Goal: Answer question/provide support: Answer question/provide support

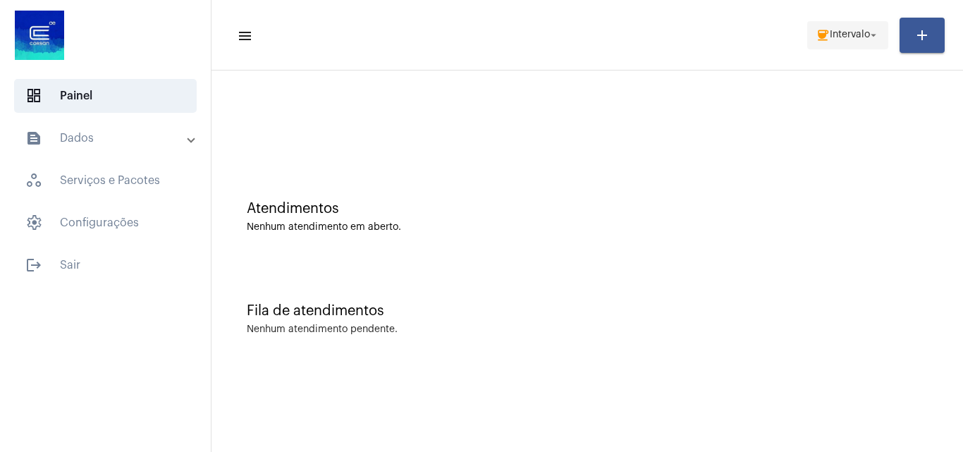
click at [817, 34] on mat-icon "coffee" at bounding box center [822, 35] width 14 height 14
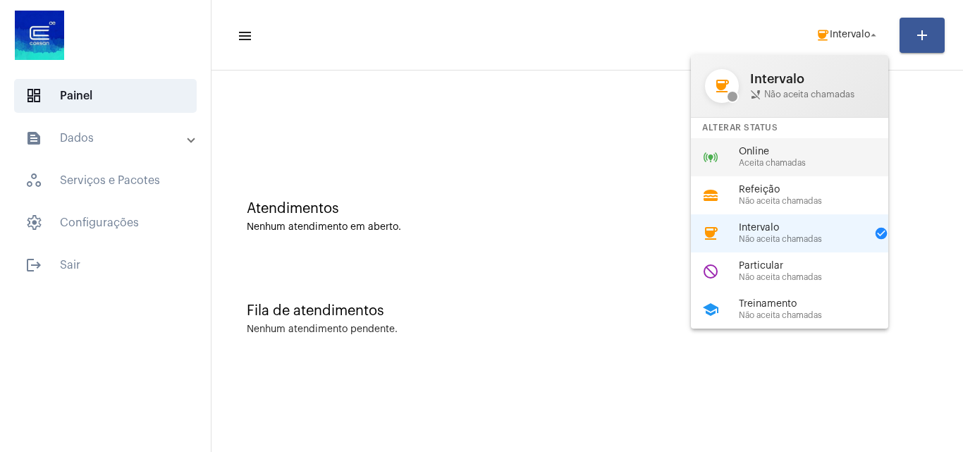
click at [740, 148] on span "Online" at bounding box center [819, 152] width 161 height 11
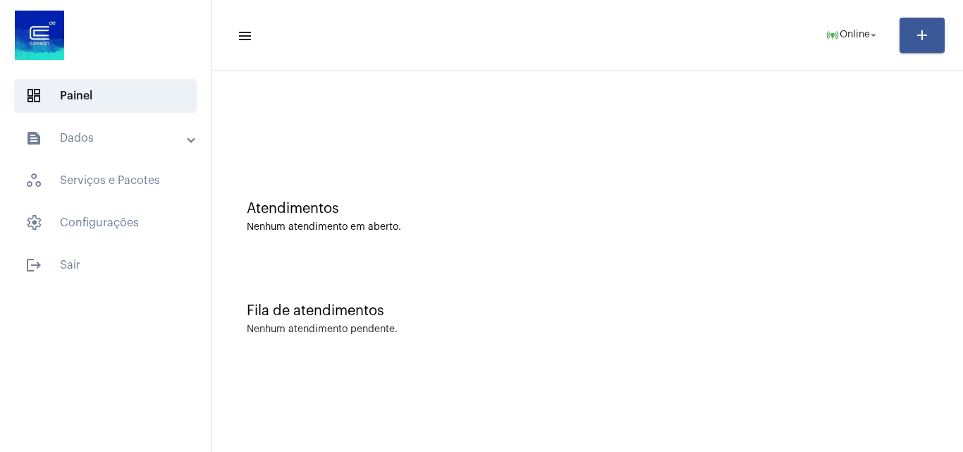
click at [106, 141] on mat-panel-title "text_snippet_outlined Dados" at bounding box center [106, 138] width 163 height 17
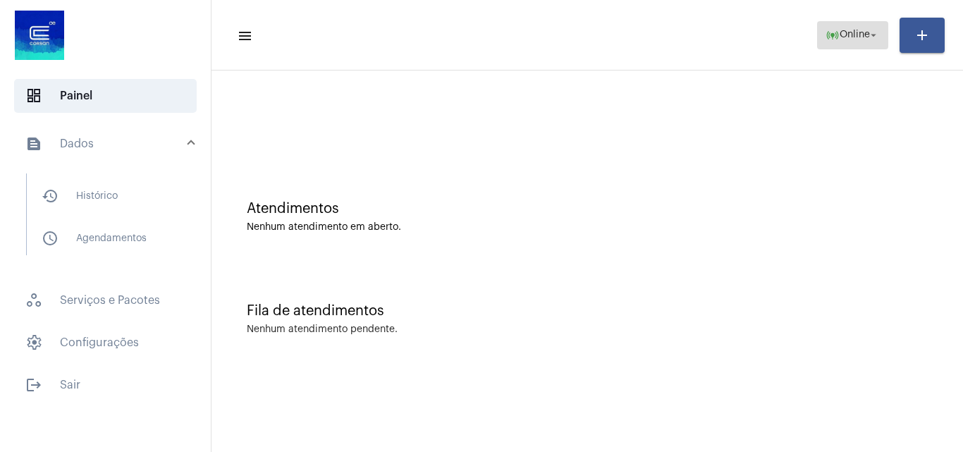
click at [870, 39] on mat-icon "arrow_drop_down" at bounding box center [873, 35] width 13 height 13
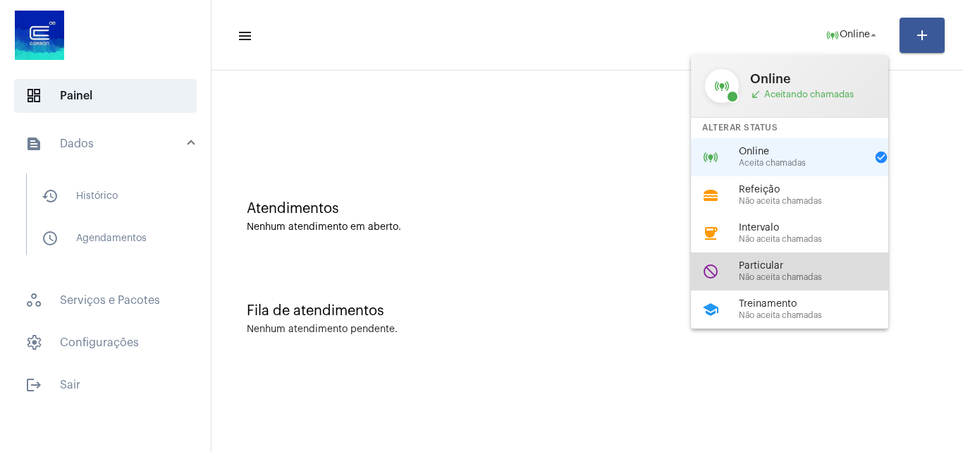
click at [762, 266] on span "Particular" at bounding box center [819, 266] width 161 height 11
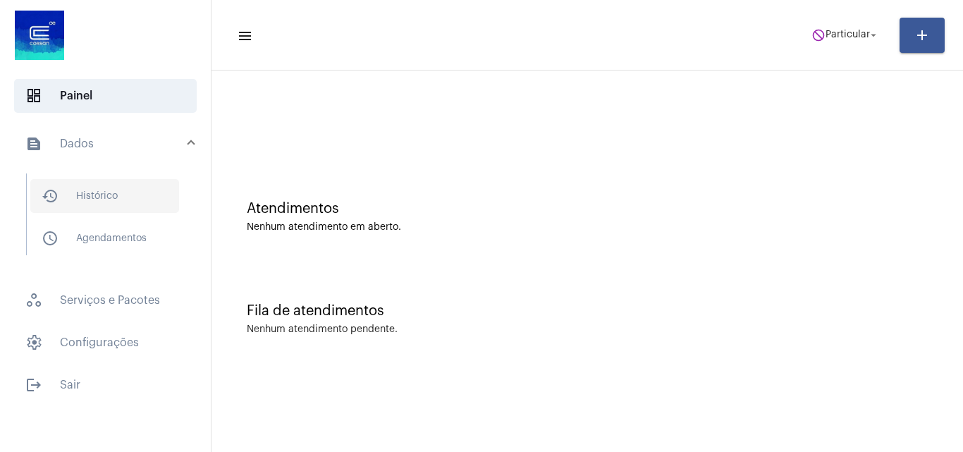
click at [116, 196] on span "history_outlined Histórico" at bounding box center [104, 196] width 149 height 34
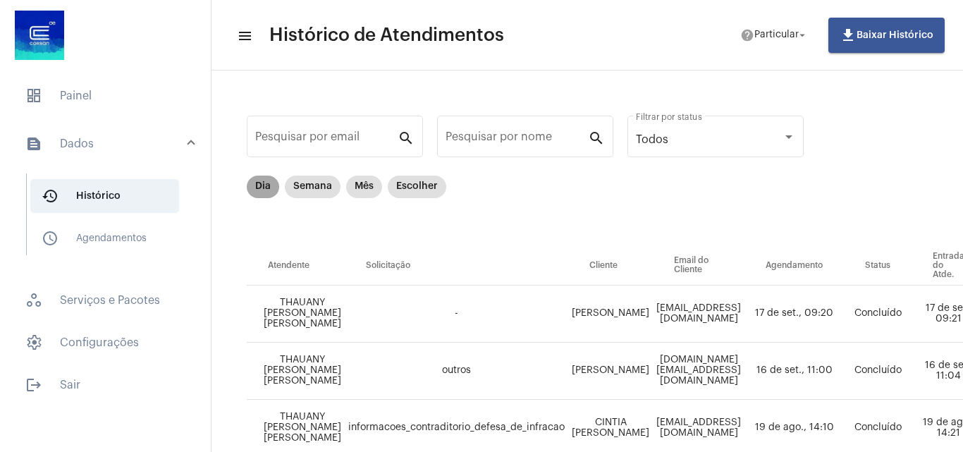
click at [273, 192] on mat-chip "Dia" at bounding box center [263, 186] width 32 height 23
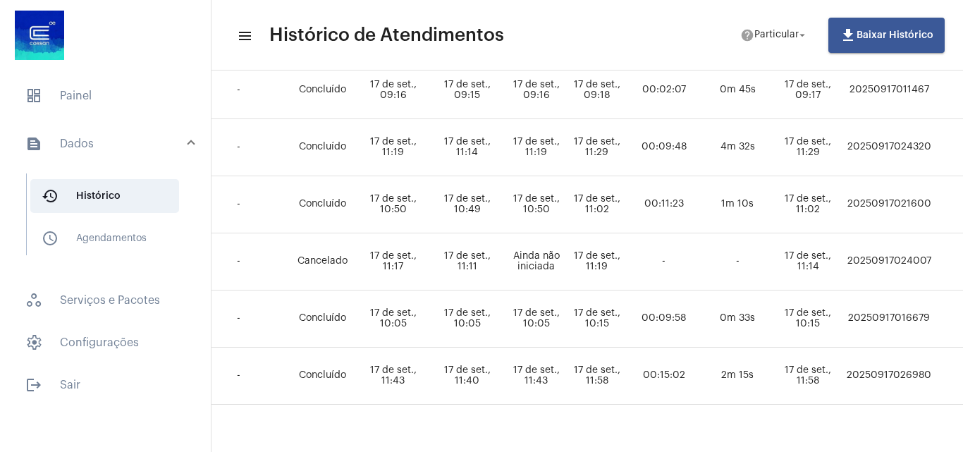
scroll to position [282, 484]
click at [504, 261] on td "17 de set., 11:11" at bounding box center [467, 260] width 74 height 57
click at [504, 264] on td "17 de set., 11:11" at bounding box center [467, 260] width 74 height 57
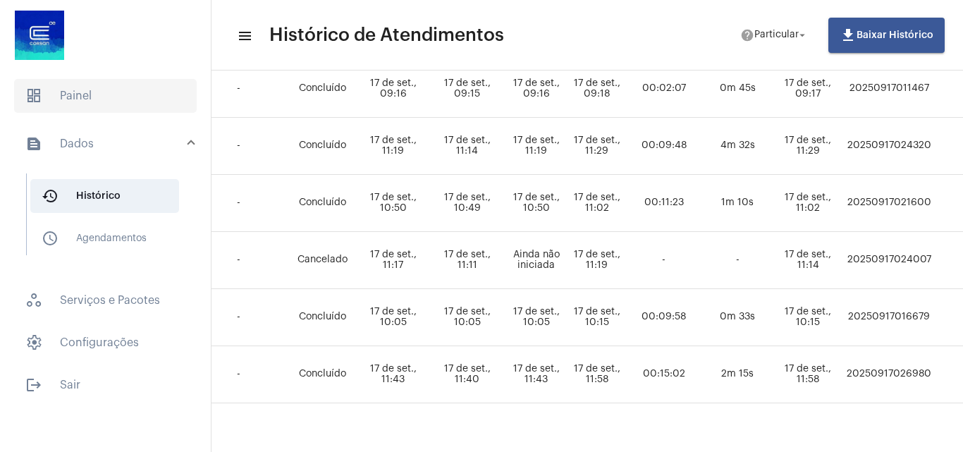
click at [89, 97] on span "dashboard Painel" at bounding box center [105, 96] width 183 height 34
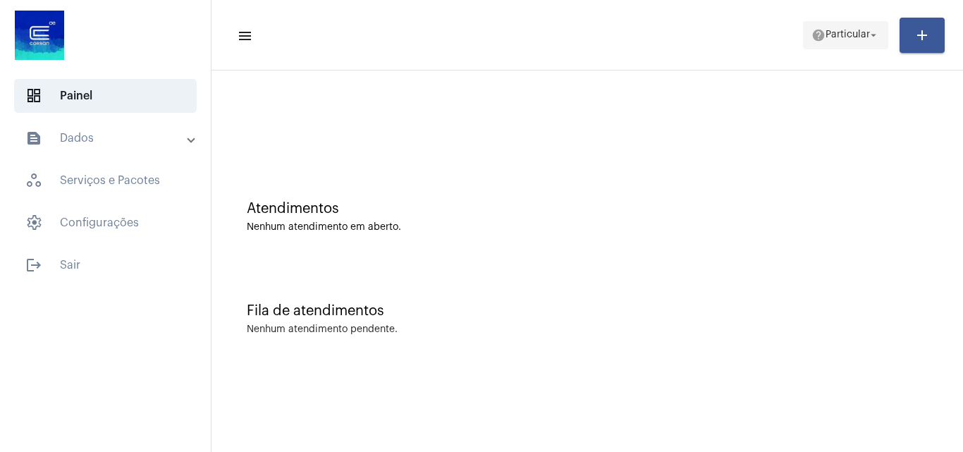
click at [815, 42] on span "help Particular arrow_drop_down" at bounding box center [845, 34] width 68 height 25
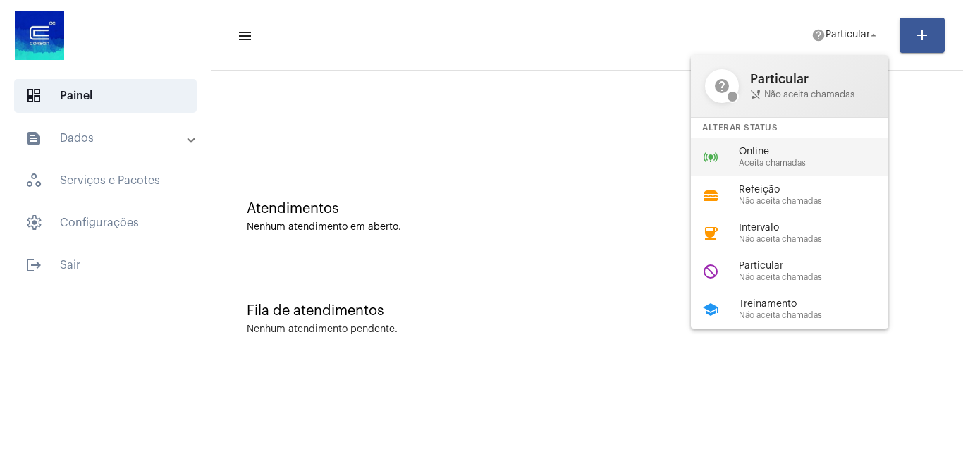
click at [763, 161] on span "Aceita chamadas" at bounding box center [819, 163] width 161 height 9
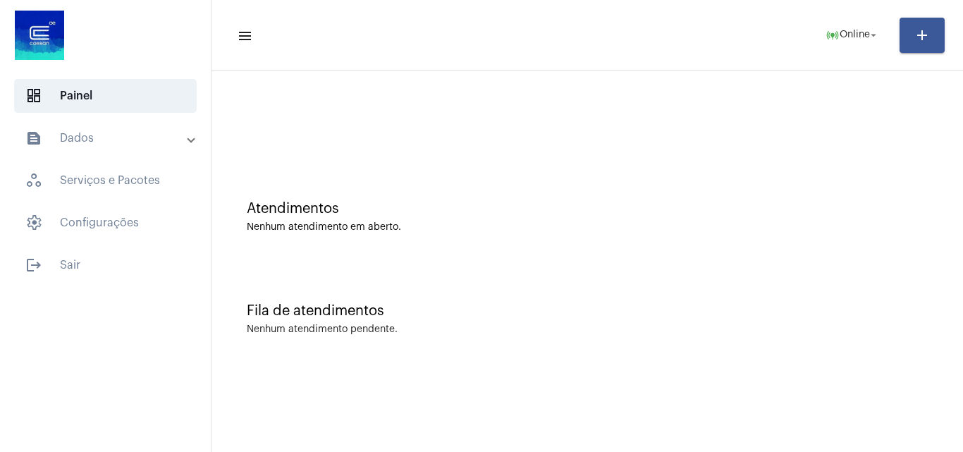
click at [525, 135] on div at bounding box center [586, 118] width 737 height 81
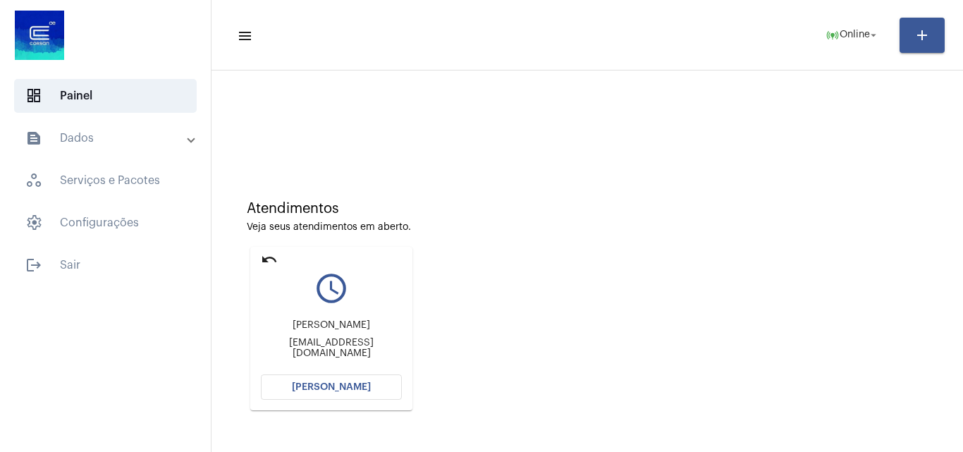
click at [346, 376] on button "[PERSON_NAME]" at bounding box center [331, 386] width 141 height 25
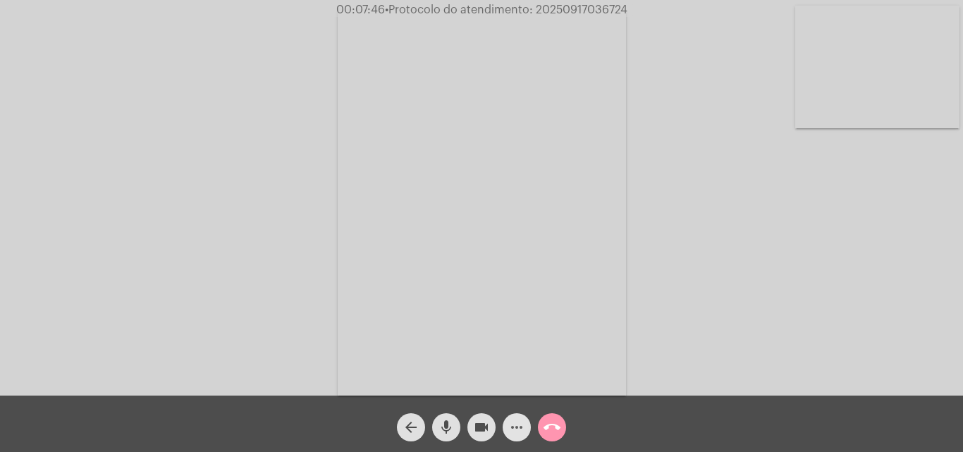
click at [521, 427] on mat-icon "more_horiz" at bounding box center [516, 427] width 17 height 17
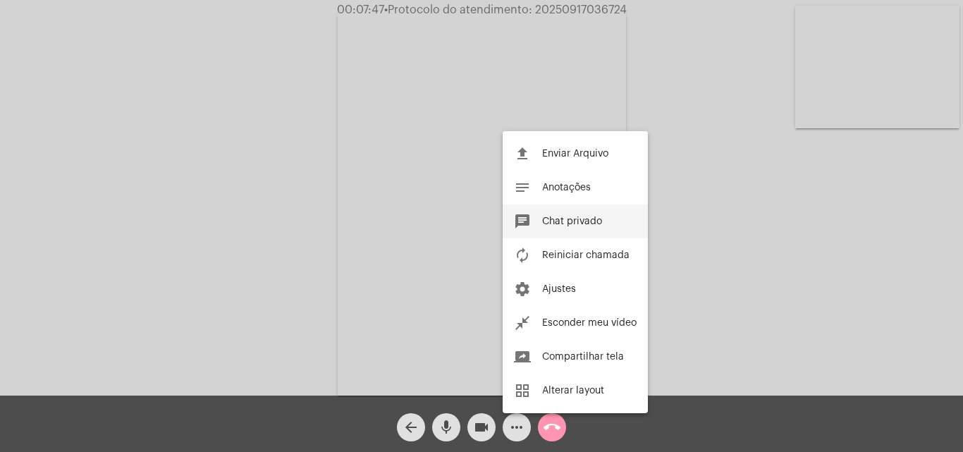
click at [579, 206] on button "chat Chat privado" at bounding box center [574, 221] width 145 height 34
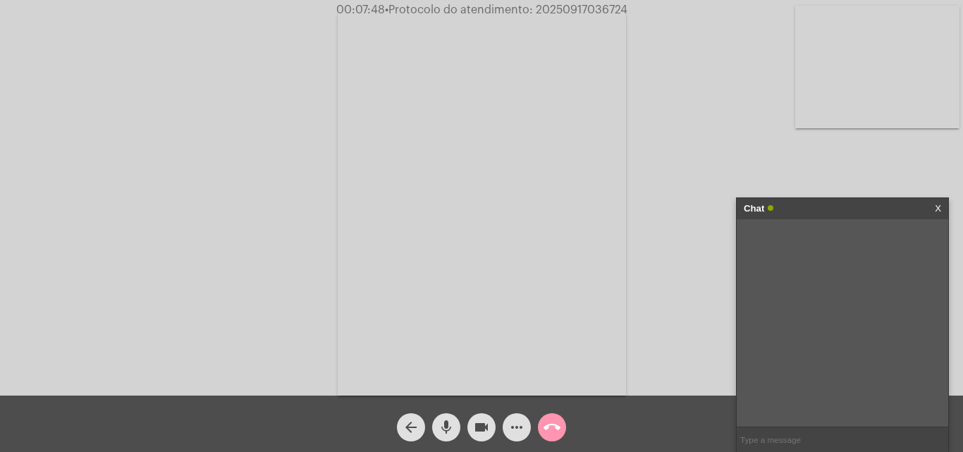
click at [819, 440] on input "text" at bounding box center [841, 439] width 211 height 25
paste input "bridabrenda789@gmail.com"
type input "bridabrenda789@gmail.com"
click at [601, 5] on span "• Protocolo do atendimento: 20250917036724" at bounding box center [504, 9] width 242 height 11
click at [600, 5] on span "• Protocolo do atendimento: 20250917036724" at bounding box center [504, 9] width 242 height 11
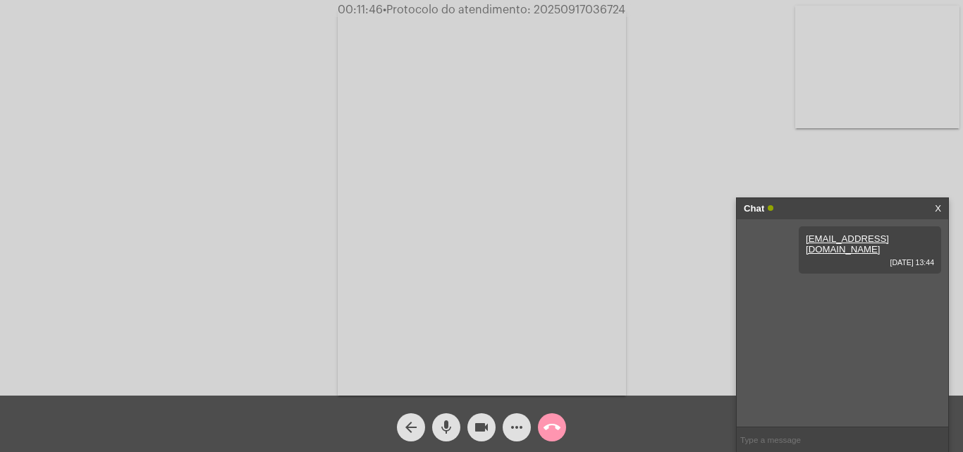
copy span "20250917036724"
drag, startPoint x: 593, startPoint y: 20, endPoint x: 572, endPoint y: 9, distance: 23.6
click at [572, 9] on span "• Protocolo do atendimento: 20250917036724" at bounding box center [504, 9] width 242 height 11
click at [804, 436] on input "text" at bounding box center [841, 439] width 211 height 25
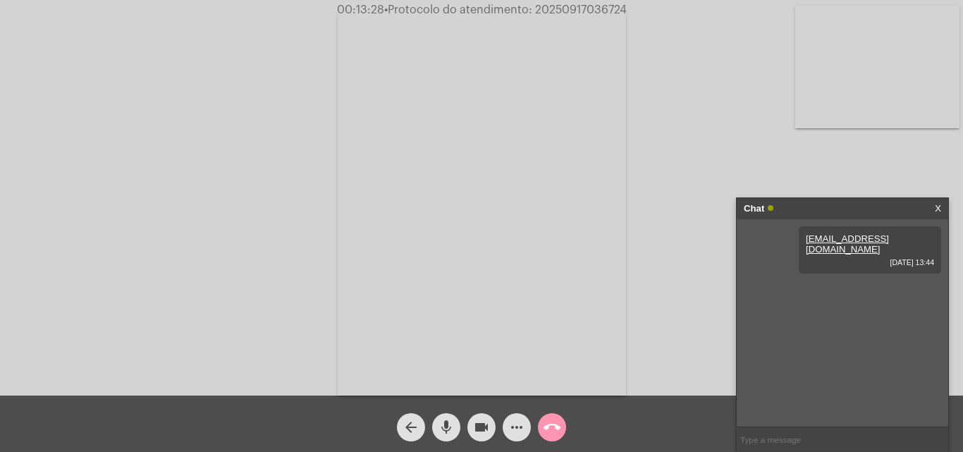
paste input "20250917036724"
type input "20250917036724"
click at [550, 426] on mat-icon "call_end" at bounding box center [551, 427] width 17 height 17
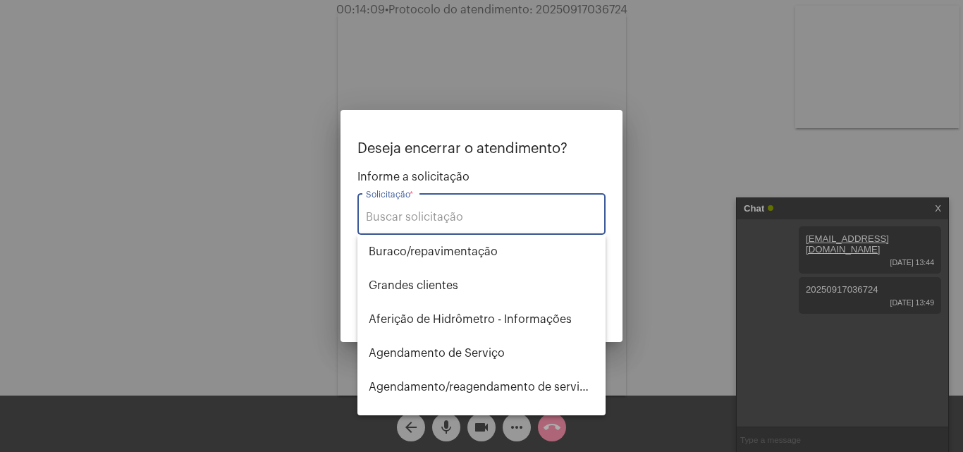
click at [700, 122] on div at bounding box center [481, 226] width 963 height 452
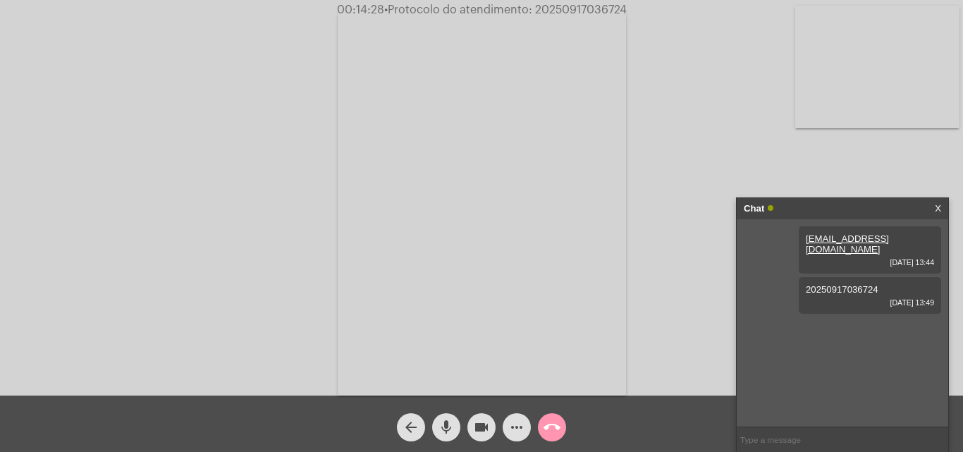
click at [552, 422] on mat-icon "call_end" at bounding box center [551, 427] width 17 height 17
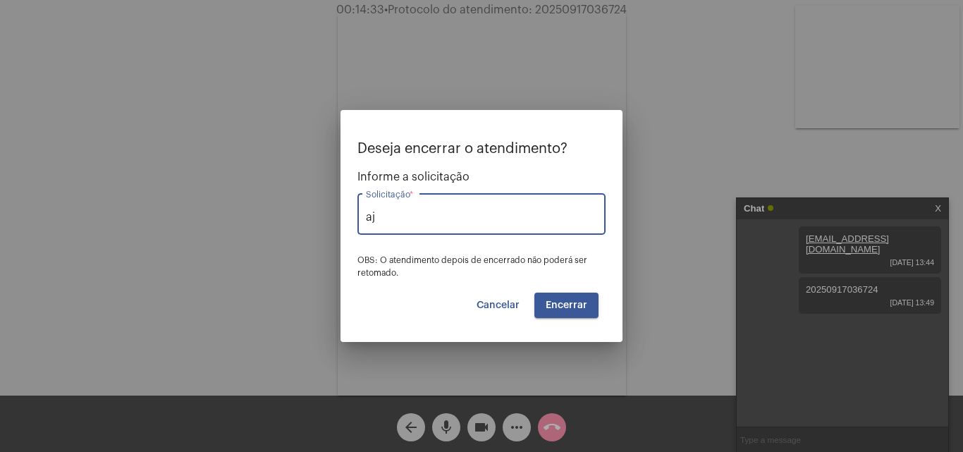
type input "a"
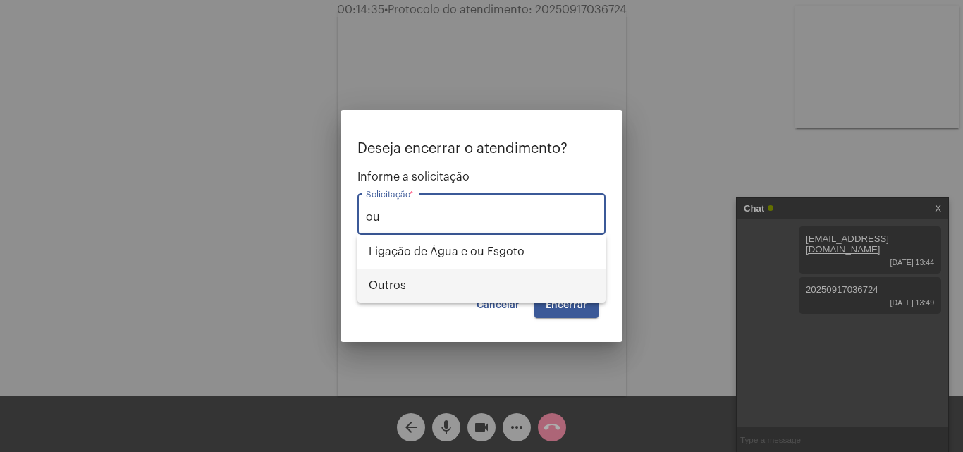
click at [438, 286] on span "Outros" at bounding box center [482, 285] width 226 height 34
type input "Outros"
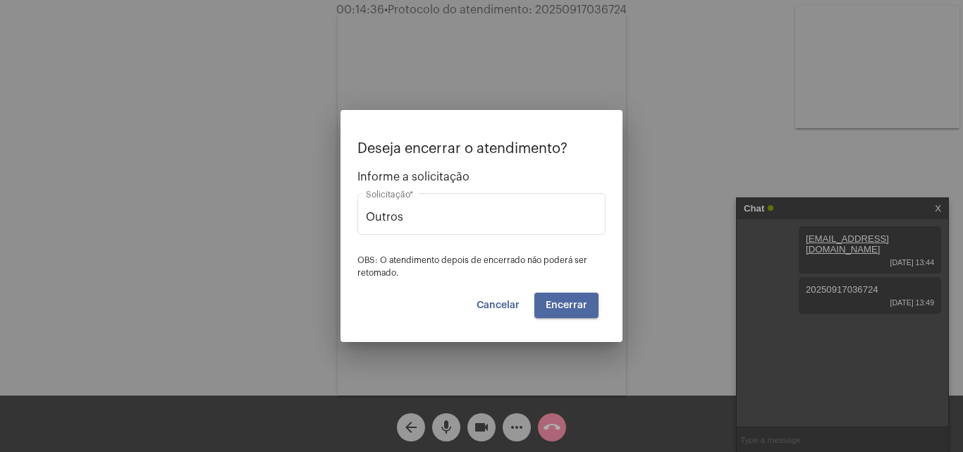
click at [564, 306] on span "Encerrar" at bounding box center [566, 305] width 42 height 10
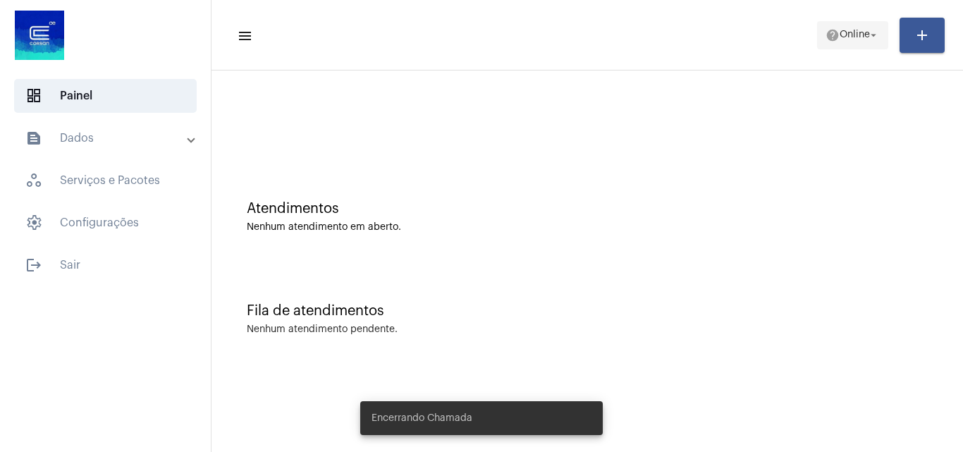
click at [842, 32] on span "Online" at bounding box center [854, 35] width 30 height 10
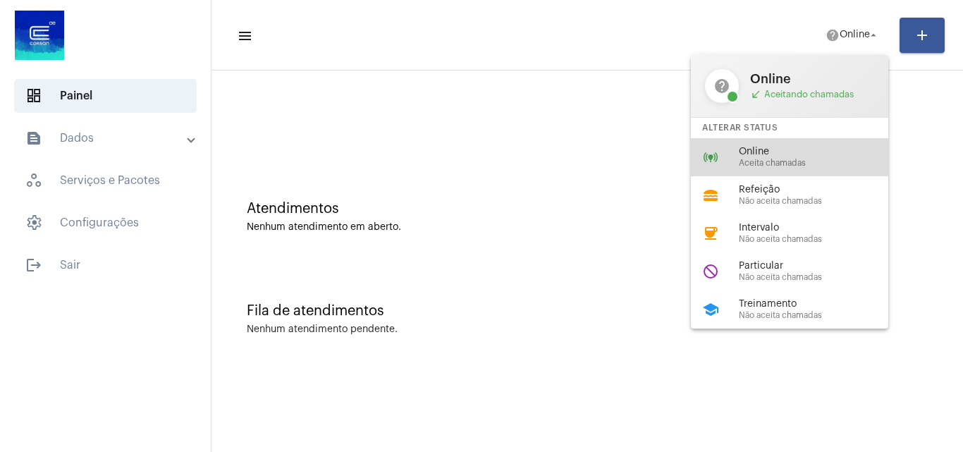
click at [782, 150] on span "Online" at bounding box center [819, 152] width 161 height 11
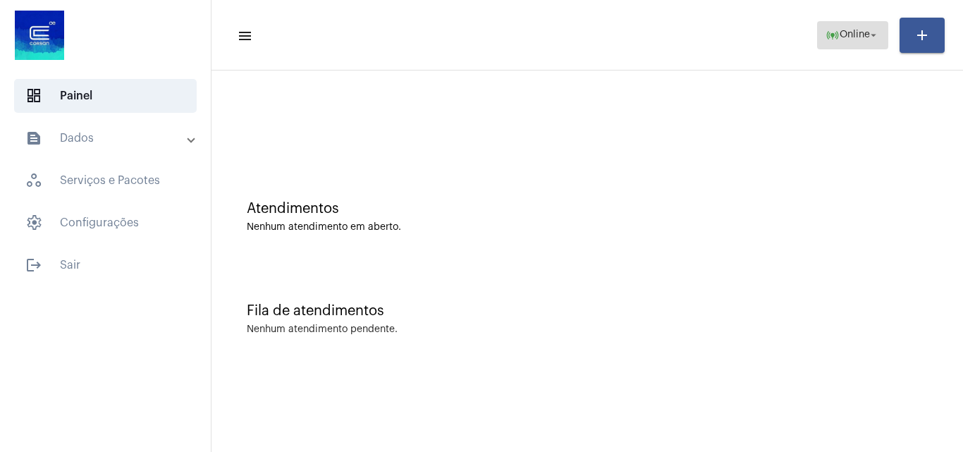
click at [845, 40] on span "online_prediction Online arrow_drop_down" at bounding box center [852, 34] width 54 height 25
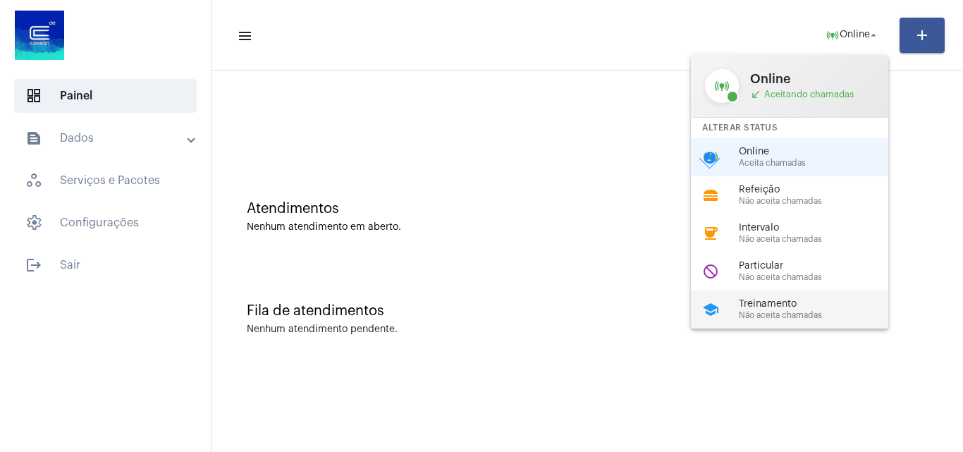
click at [768, 307] on span "Treinamento" at bounding box center [819, 304] width 161 height 11
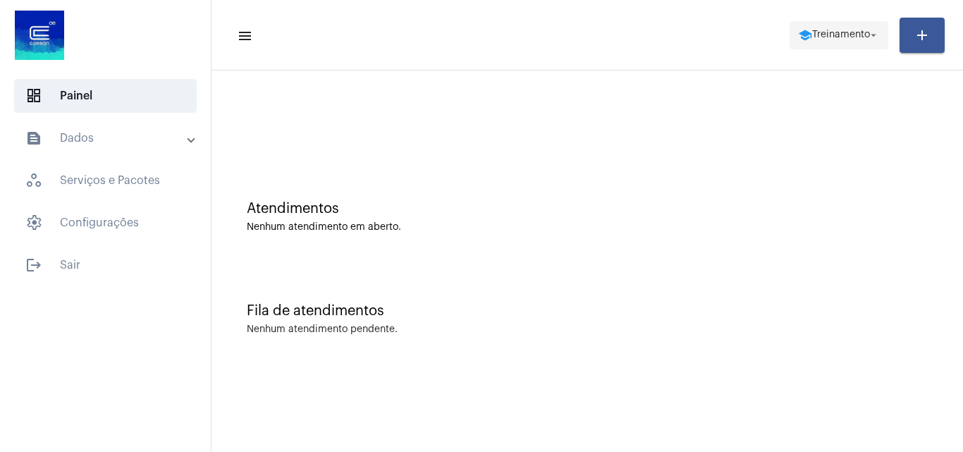
click at [815, 36] on span "Treinamento" at bounding box center [841, 35] width 58 height 10
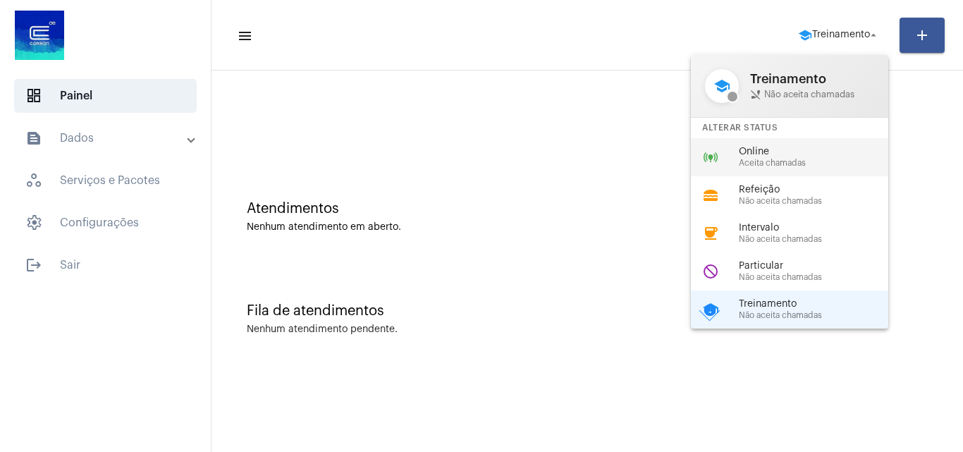
click at [762, 156] on span "Online" at bounding box center [819, 152] width 161 height 11
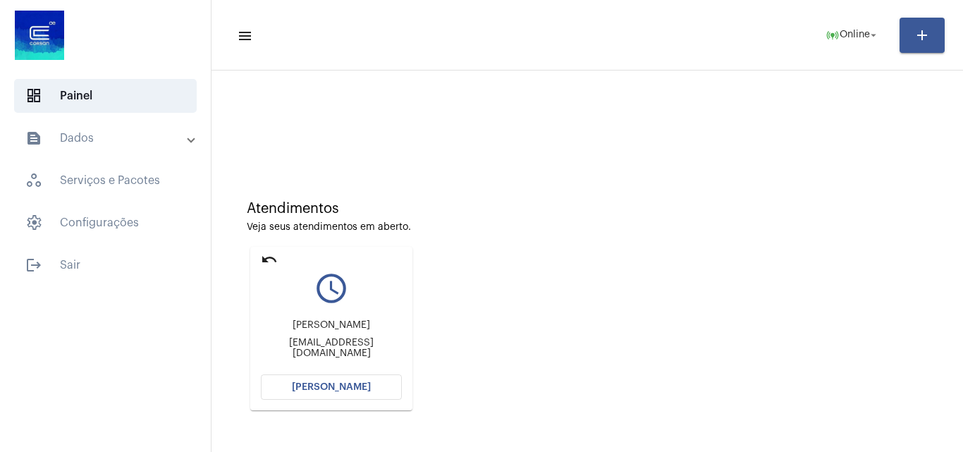
click at [334, 387] on span "[PERSON_NAME]" at bounding box center [331, 387] width 79 height 10
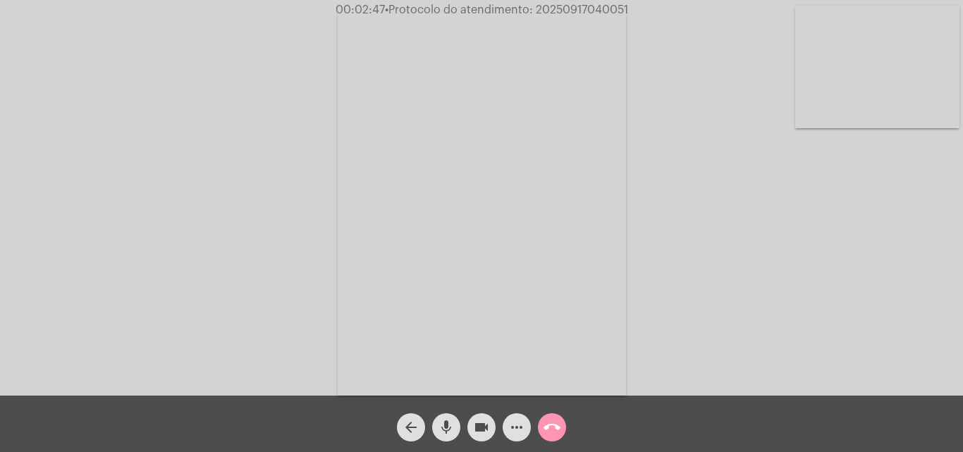
click at [583, 11] on span "• Protocolo do atendimento: 20250917040051" at bounding box center [506, 9] width 243 height 11
copy span "20250917040051"
click at [564, 432] on button "call_end" at bounding box center [552, 427] width 28 height 28
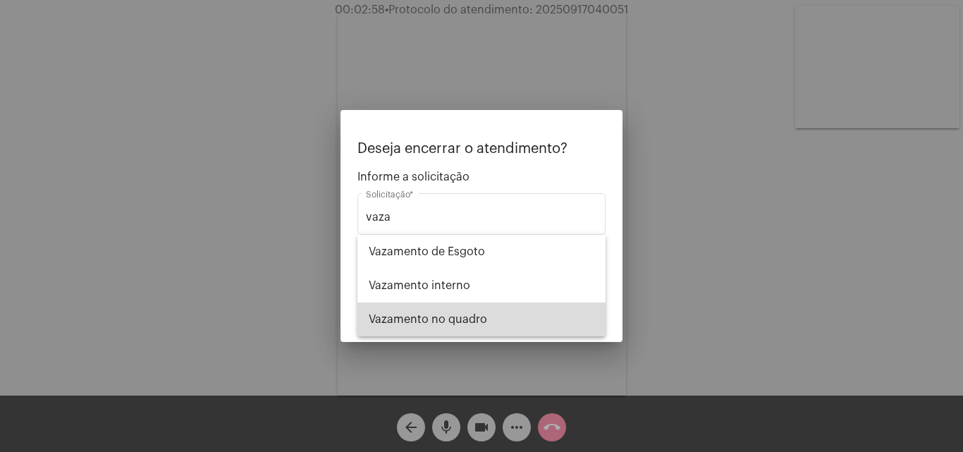
click at [481, 319] on span "Vazamento no quadro" at bounding box center [482, 319] width 226 height 34
type input "Vazamento no quadro"
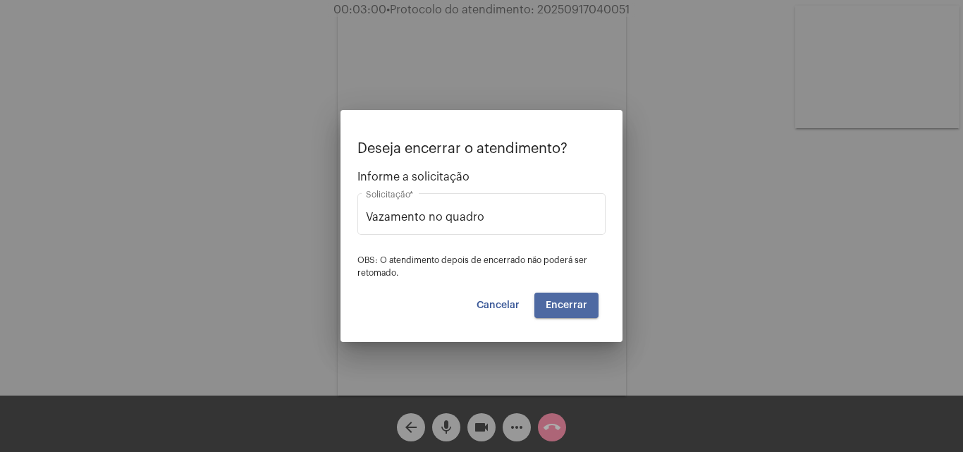
click at [575, 306] on span "Encerrar" at bounding box center [566, 305] width 42 height 10
click at [581, 304] on span "Encerrar" at bounding box center [566, 305] width 42 height 10
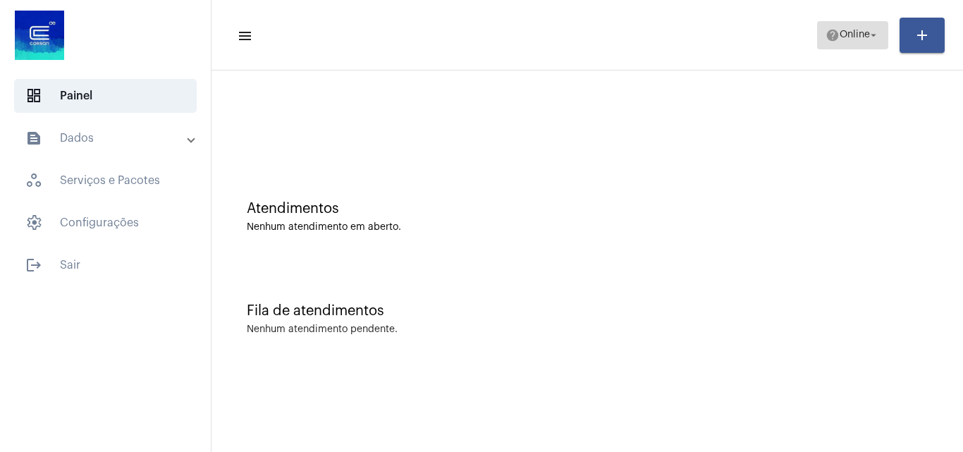
click at [836, 42] on span "help Online arrow_drop_down" at bounding box center [852, 34] width 54 height 25
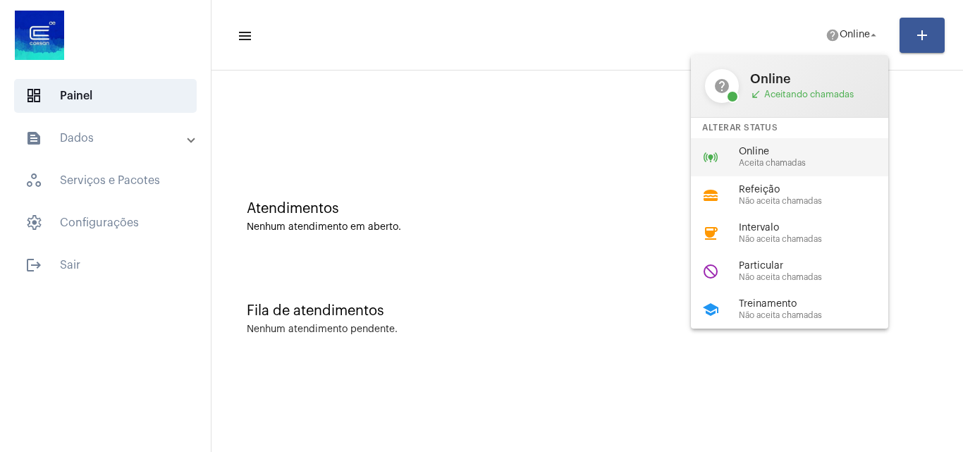
click at [786, 152] on span "Online" at bounding box center [819, 152] width 161 height 11
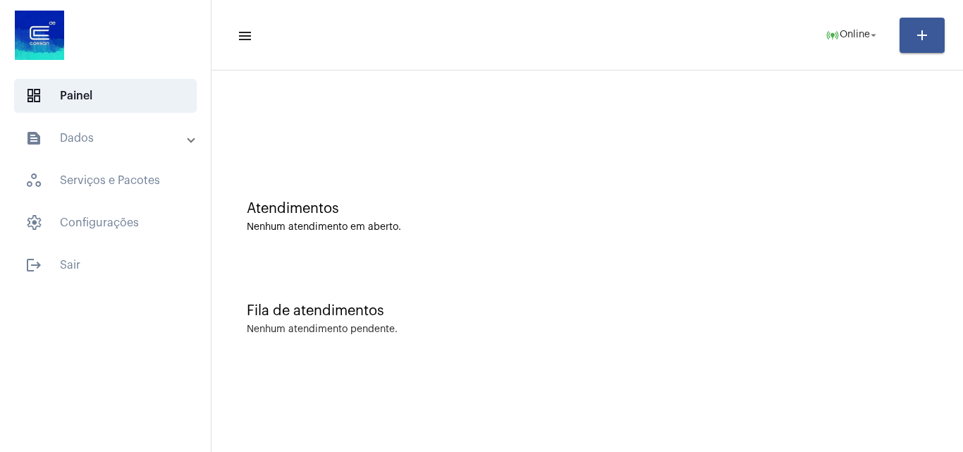
click at [121, 125] on mat-expansion-panel-header "text_snippet_outlined Dados" at bounding box center [109, 138] width 202 height 34
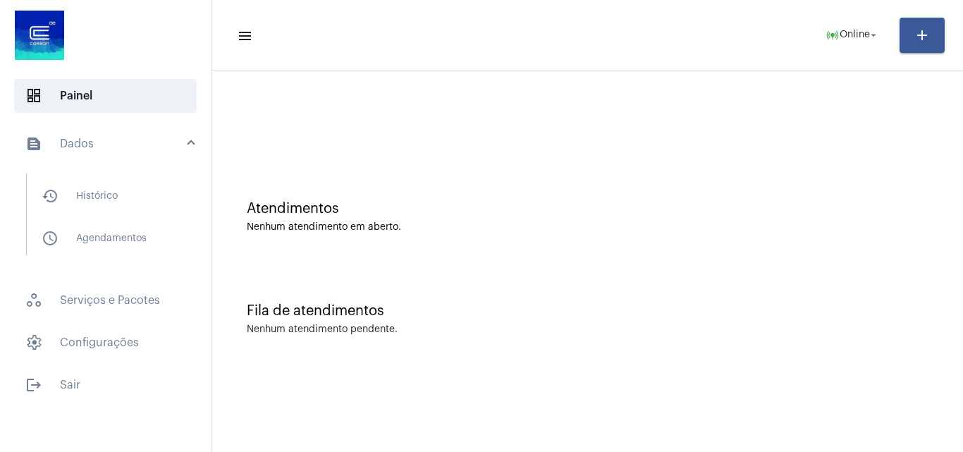
click at [111, 213] on mat-list "history_outlined Histórico schedule_outlined Agendamentos" at bounding box center [115, 214] width 177 height 82
click at [116, 180] on span "history_outlined Histórico" at bounding box center [104, 196] width 149 height 34
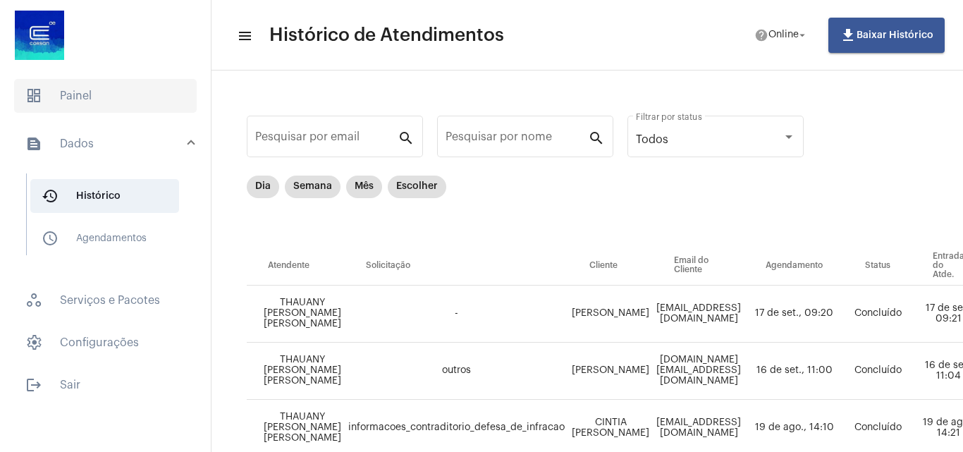
click at [109, 99] on span "dashboard Painel" at bounding box center [105, 96] width 183 height 34
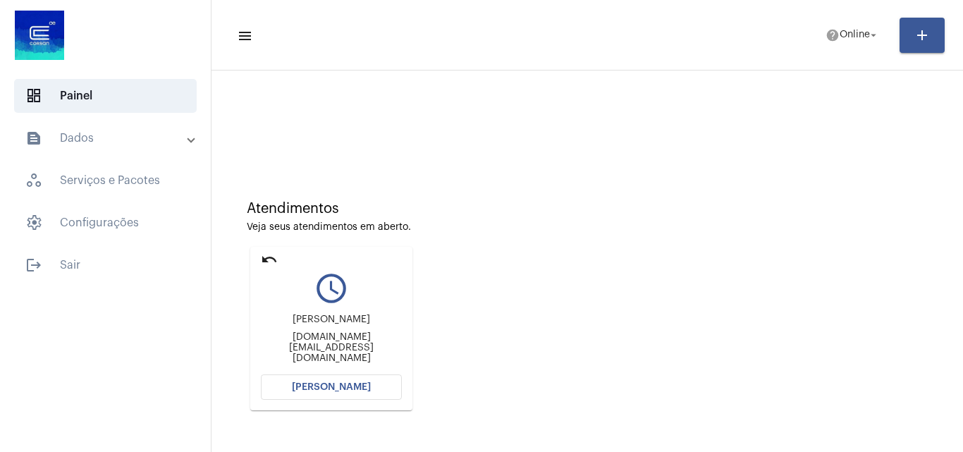
click at [322, 377] on button "[PERSON_NAME]" at bounding box center [331, 386] width 141 height 25
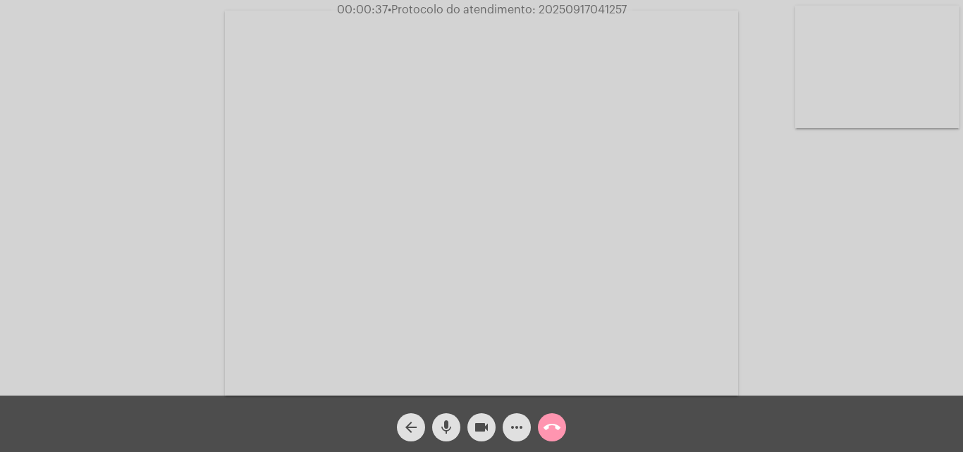
click at [850, 97] on video at bounding box center [877, 67] width 164 height 123
click at [595, 163] on video at bounding box center [610, 201] width 513 height 385
drag, startPoint x: 283, startPoint y: 193, endPoint x: 290, endPoint y: 201, distance: 10.5
click at [285, 194] on video at bounding box center [244, 201] width 460 height 345
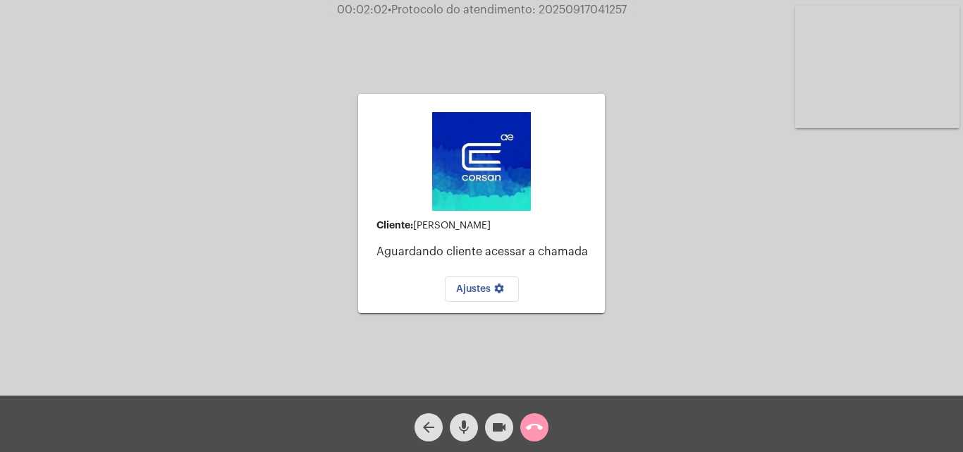
click at [910, 90] on video at bounding box center [877, 67] width 164 height 123
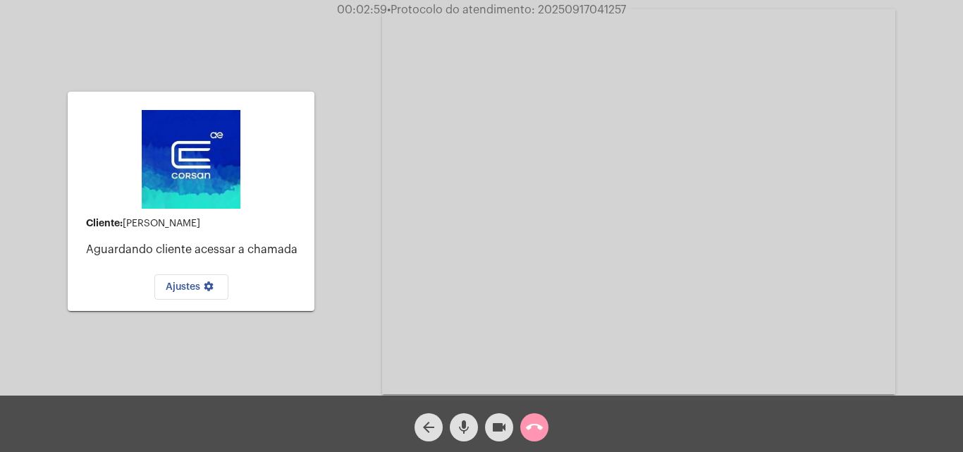
click at [535, 424] on mat-icon "call_end" at bounding box center [534, 427] width 17 height 17
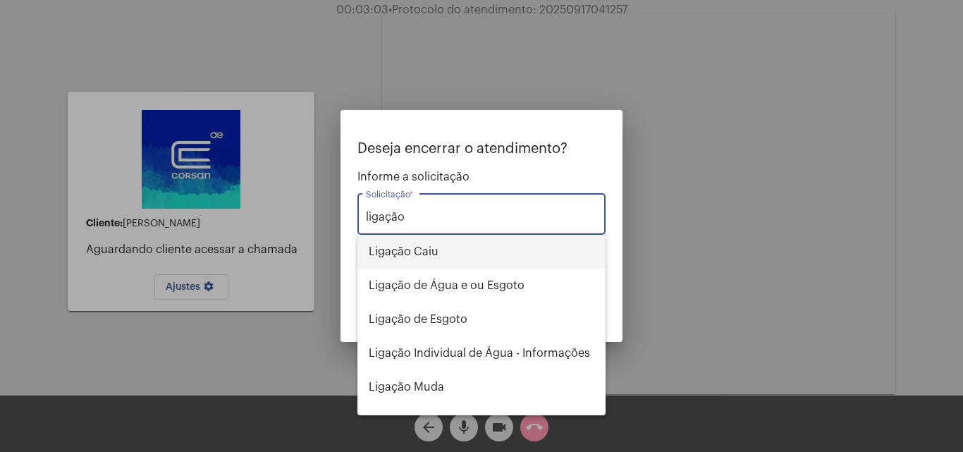
click at [456, 253] on span "Ligação Caiu" at bounding box center [482, 252] width 226 height 34
type input "Ligação Caiu"
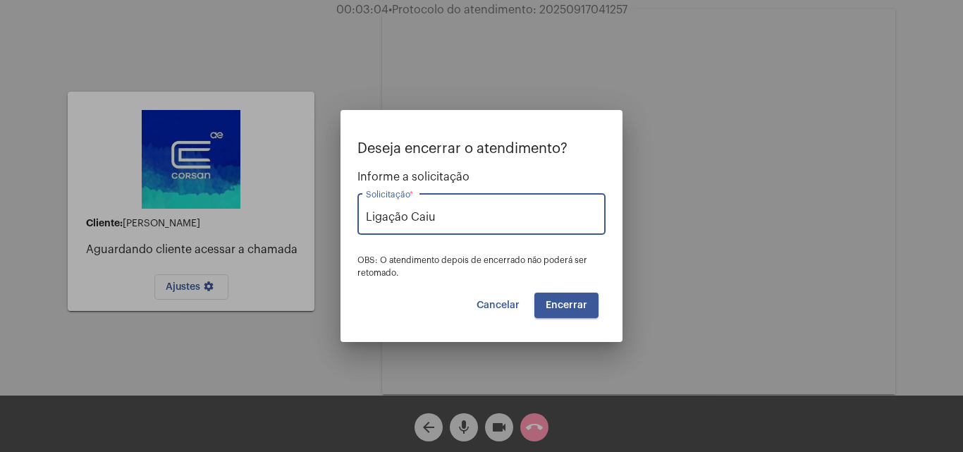
click at [581, 302] on span "Encerrar" at bounding box center [566, 305] width 42 height 10
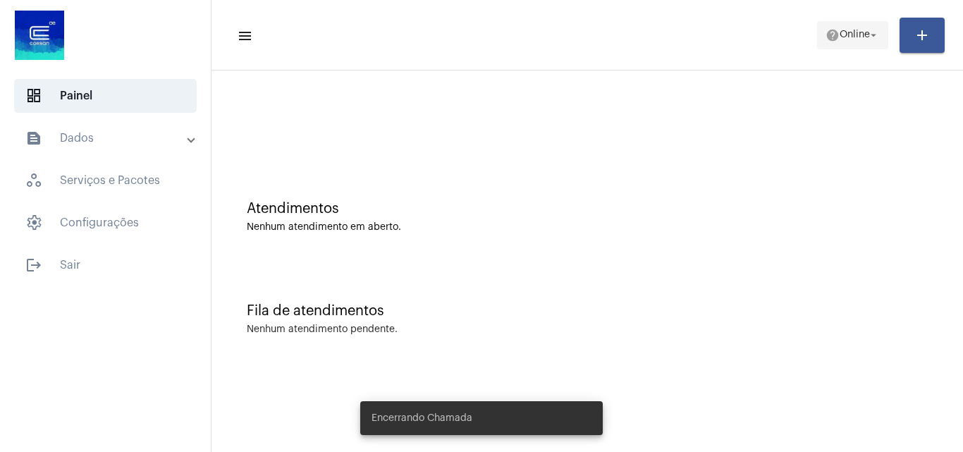
click at [837, 21] on button "help Online arrow_drop_down" at bounding box center [852, 35] width 71 height 28
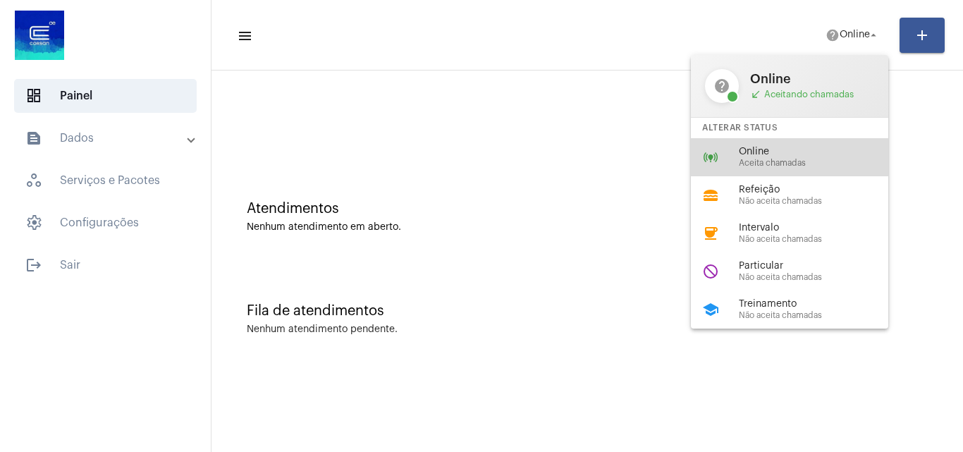
click at [768, 138] on div "online_prediction Online Aceita chamadas" at bounding box center [801, 157] width 220 height 38
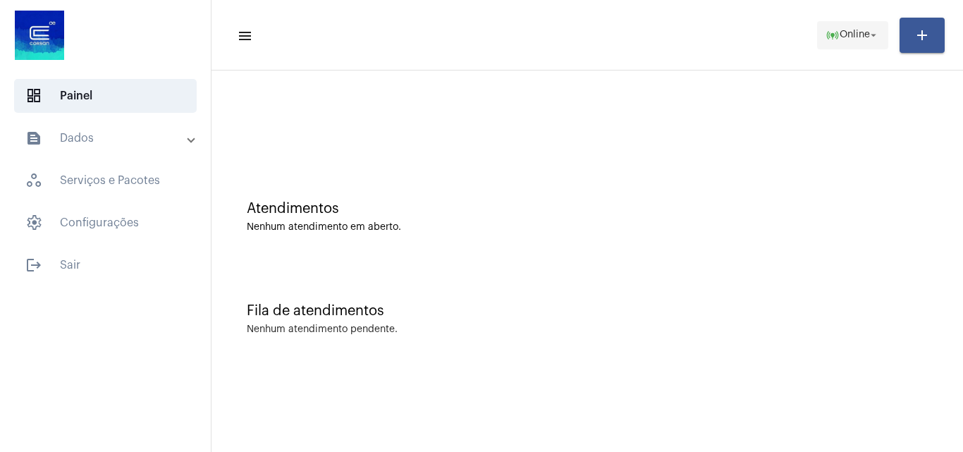
click at [839, 32] on span "Online" at bounding box center [854, 35] width 30 height 10
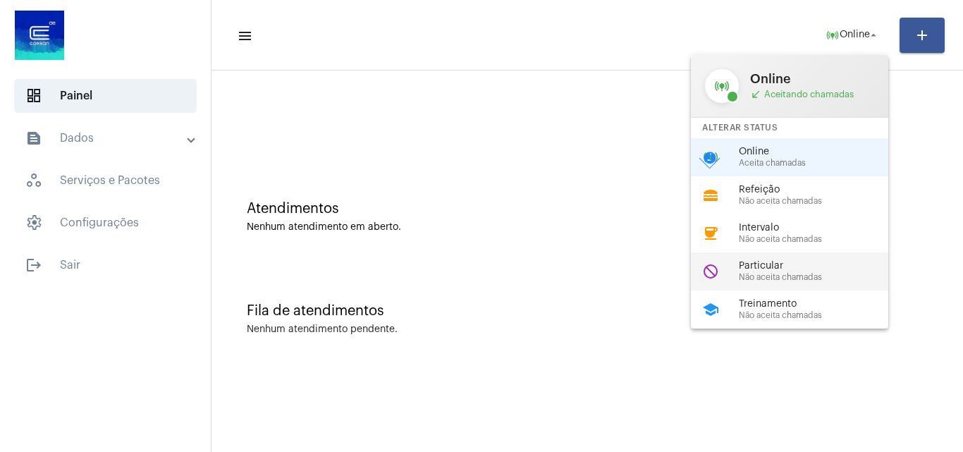
click at [773, 271] on span "Particular" at bounding box center [819, 266] width 161 height 11
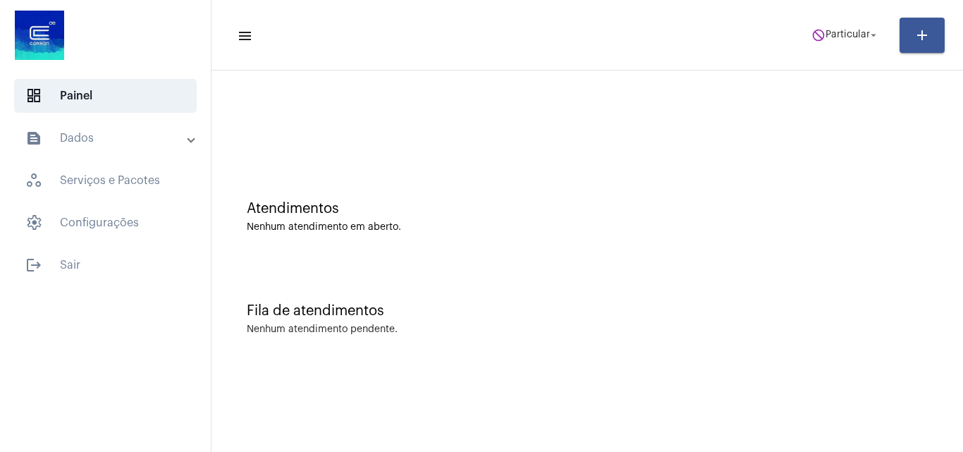
click at [852, 18] on mat-toolbar-row "menu do_not_disturb Particular arrow_drop_down add" at bounding box center [586, 35] width 751 height 45
click at [852, 35] on span "Particular" at bounding box center [847, 35] width 44 height 10
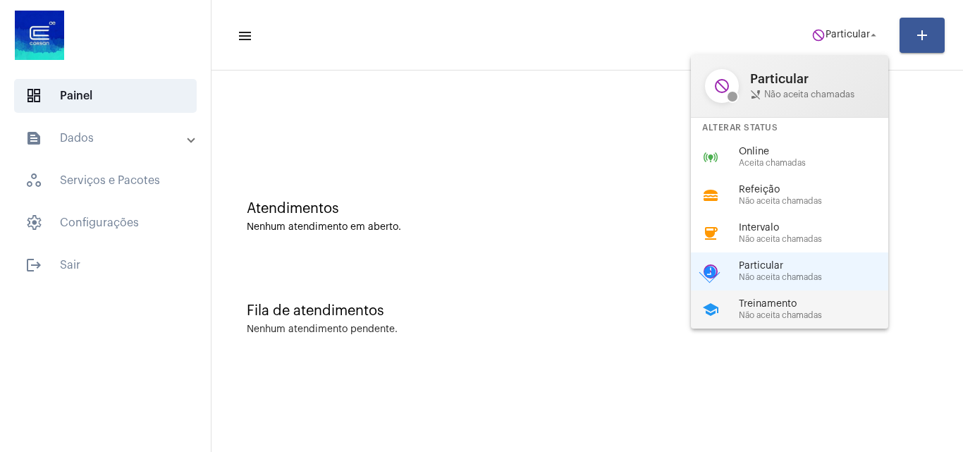
click at [795, 305] on span "Treinamento" at bounding box center [819, 304] width 161 height 11
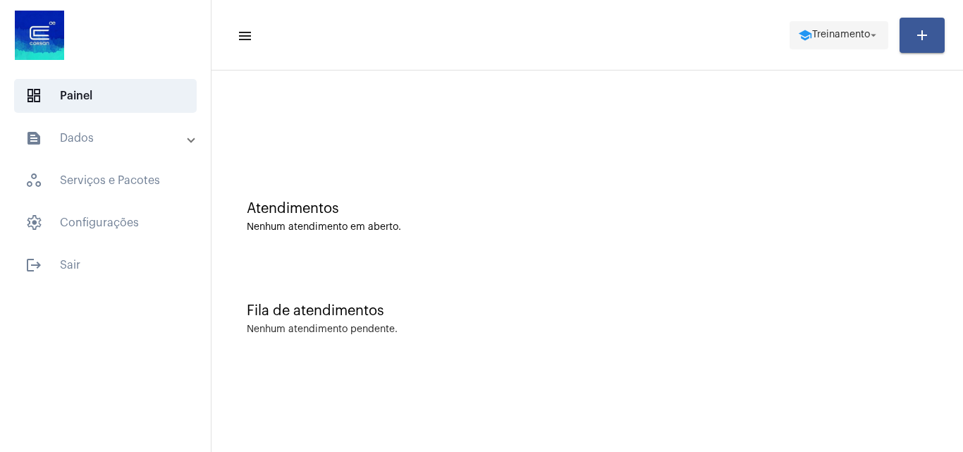
click at [838, 39] on span "Treinamento" at bounding box center [841, 35] width 58 height 10
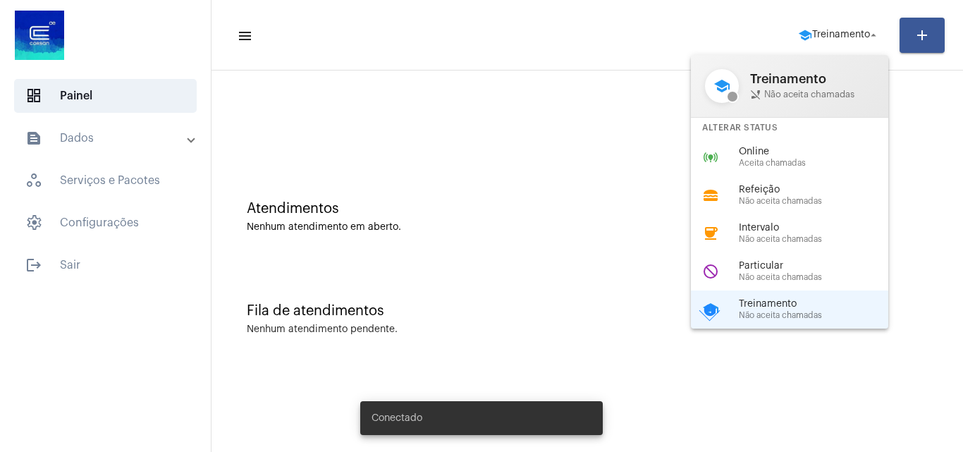
click at [567, 219] on div at bounding box center [481, 226] width 963 height 452
